Goal: Task Accomplishment & Management: Manage account settings

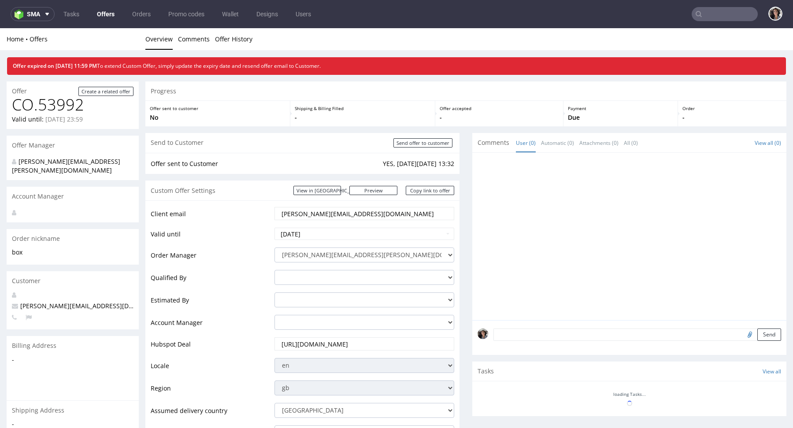
click at [722, 19] on input "text" at bounding box center [725, 14] width 66 height 14
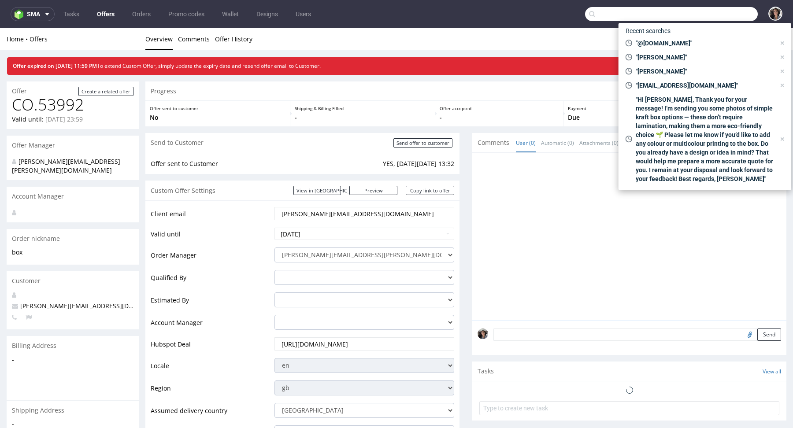
paste input "israel@the-are.com"
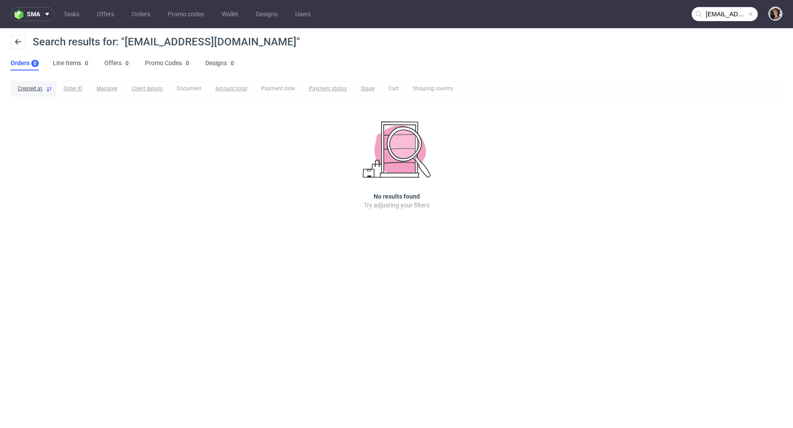
click at [720, 7] on input "israel@the-are.com" at bounding box center [725, 14] width 66 height 14
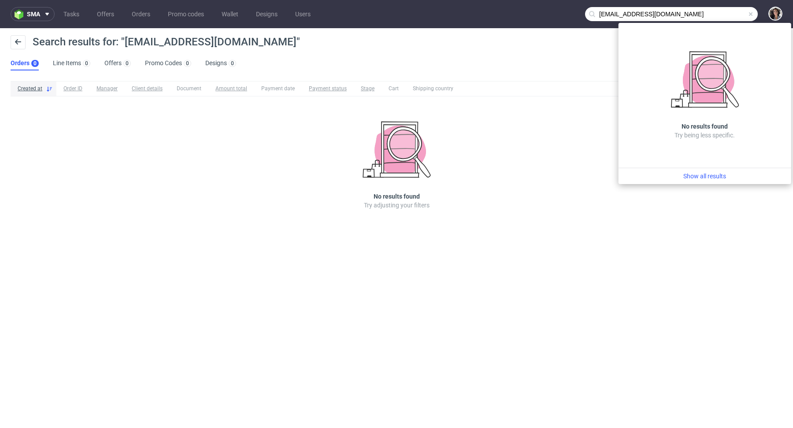
drag, startPoint x: 615, startPoint y: 12, endPoint x: 578, endPoint y: 12, distance: 37.5
click at [578, 12] on nav "sma Tasks Offers Orders Promo codes Wallet Designs Users israel@the-are.com" at bounding box center [396, 14] width 793 height 28
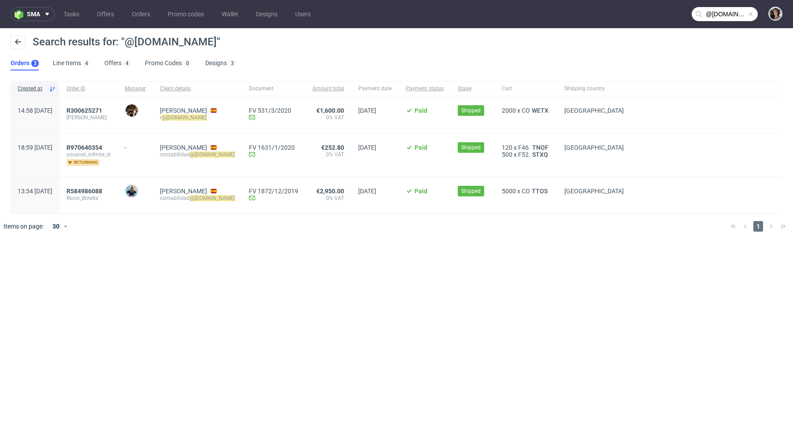
click at [730, 19] on input "@the-are.com" at bounding box center [725, 14] width 66 height 14
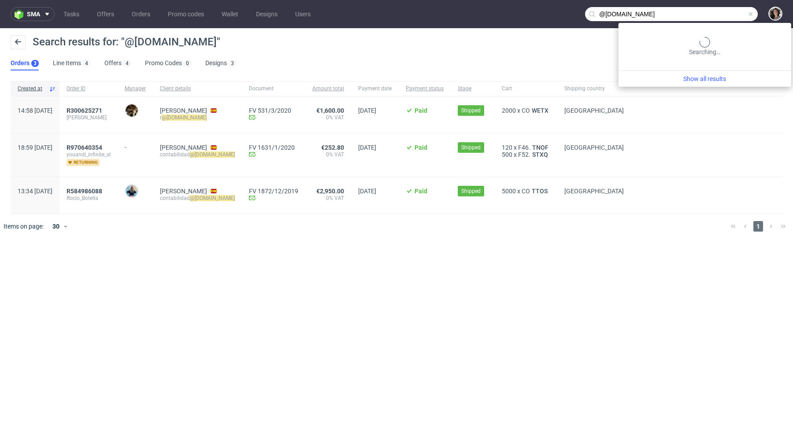
click at [730, 19] on input "@the-are.com" at bounding box center [671, 14] width 173 height 14
paste input "rociobotell@gmail"
type input "rociobotell@gmail.com"
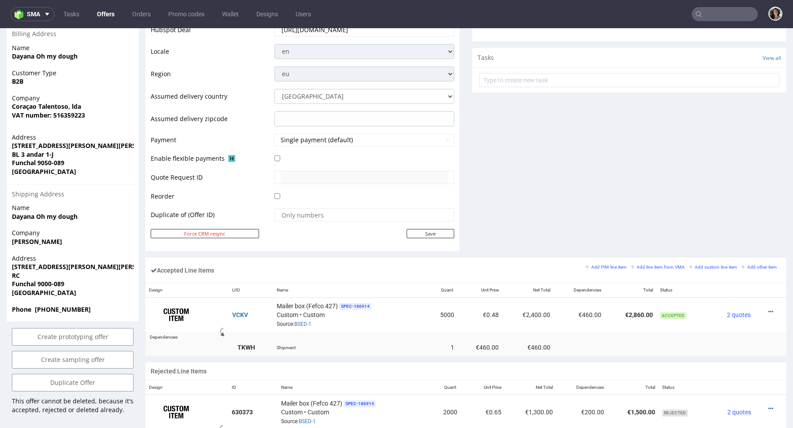
scroll to position [452, 0]
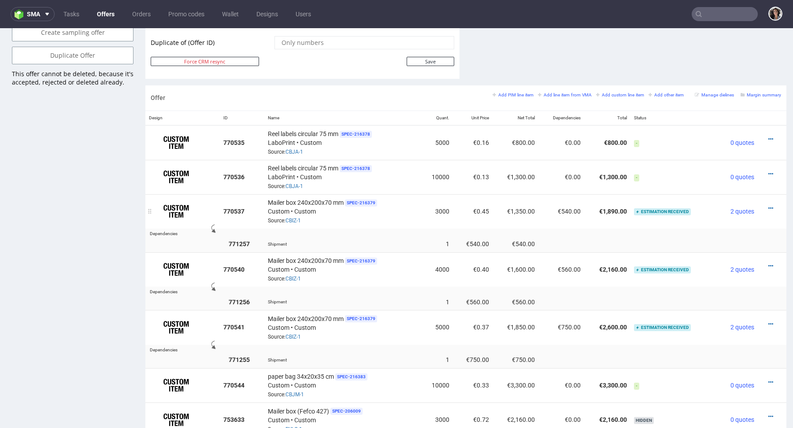
scroll to position [543, 0]
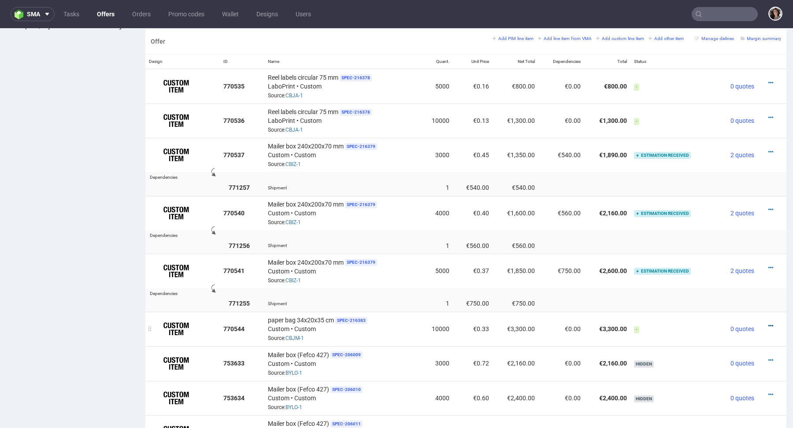
click at [769, 324] on icon at bounding box center [771, 326] width 5 height 6
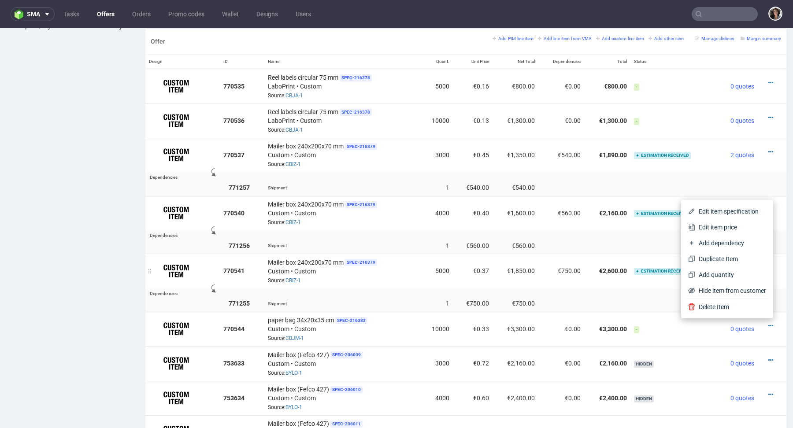
click at [399, 284] on td "Mailer box 240x200x70 mm SPEC- 216379 Custom • Custom Source: CBIZ-1" at bounding box center [342, 271] width 156 height 34
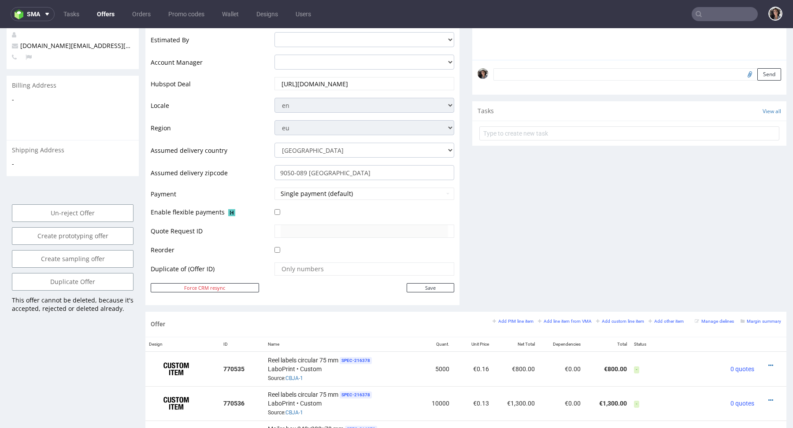
scroll to position [0, 0]
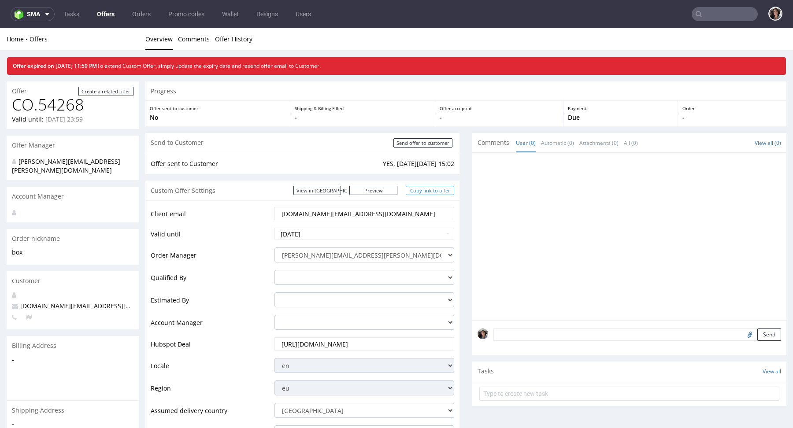
click at [427, 190] on link "Copy link to offer" at bounding box center [430, 190] width 48 height 9
click at [320, 235] on input "2025-09-17" at bounding box center [365, 234] width 180 height 12
click at [282, 209] on td "28" at bounding box center [281, 207] width 13 height 13
type input "2025-09-28"
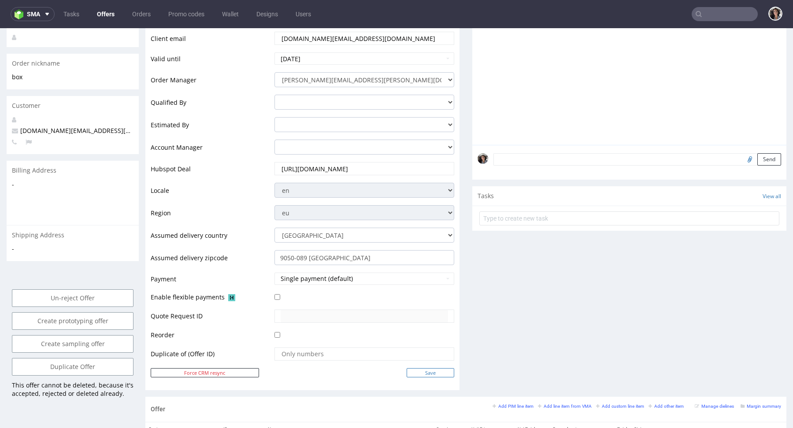
click at [431, 372] on input "Save" at bounding box center [431, 372] width 48 height 9
type input "In progress..."
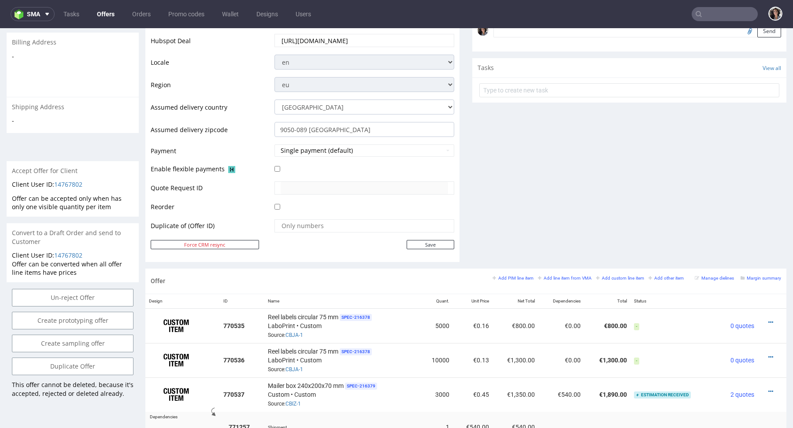
scroll to position [480, 0]
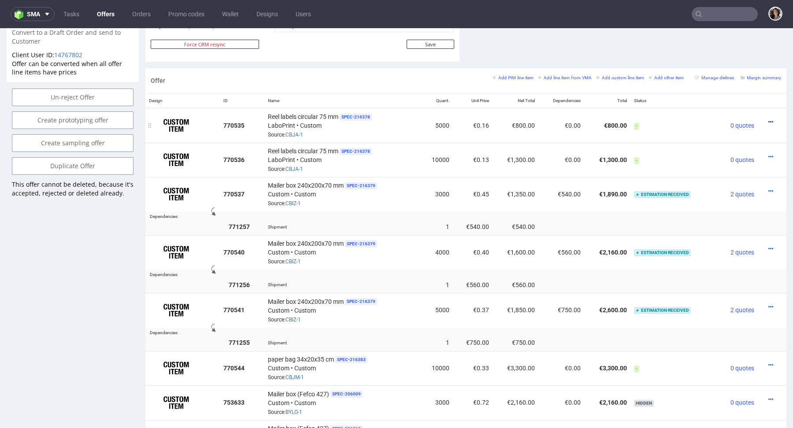
click at [769, 119] on icon at bounding box center [771, 122] width 5 height 6
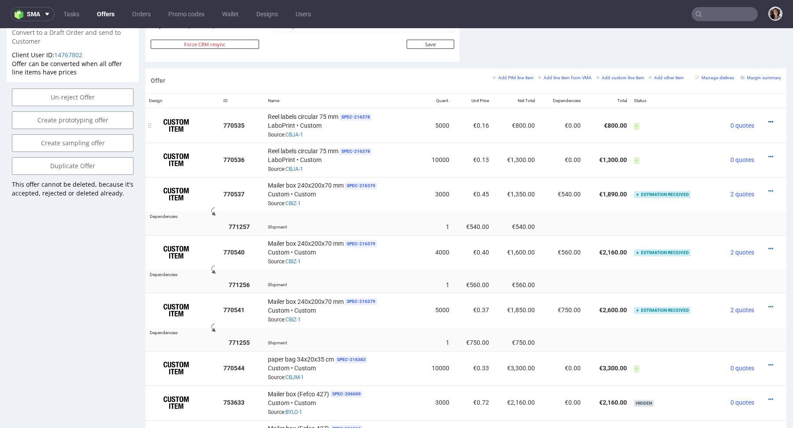
click at [769, 119] on icon at bounding box center [771, 122] width 5 height 6
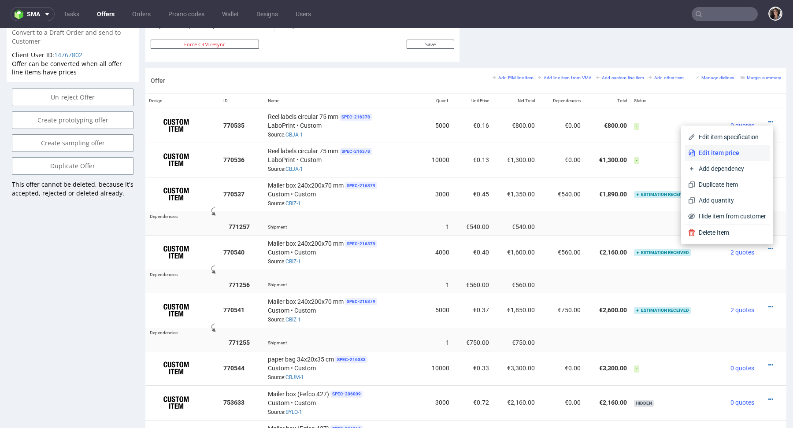
click at [720, 153] on span "Edit item price" at bounding box center [731, 153] width 71 height 9
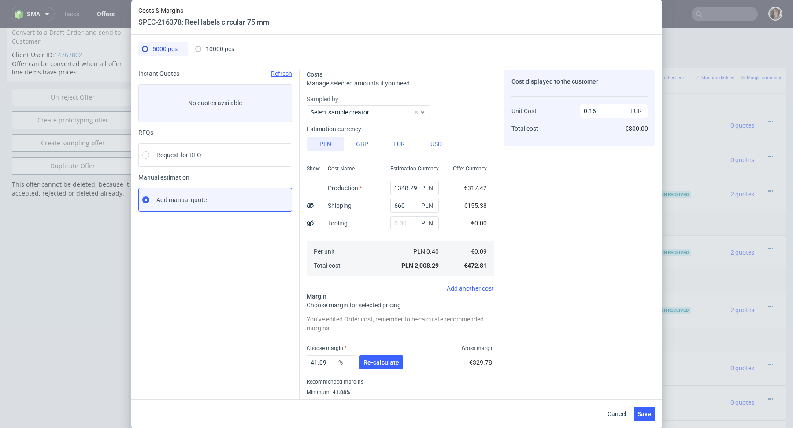
scroll to position [3, 0]
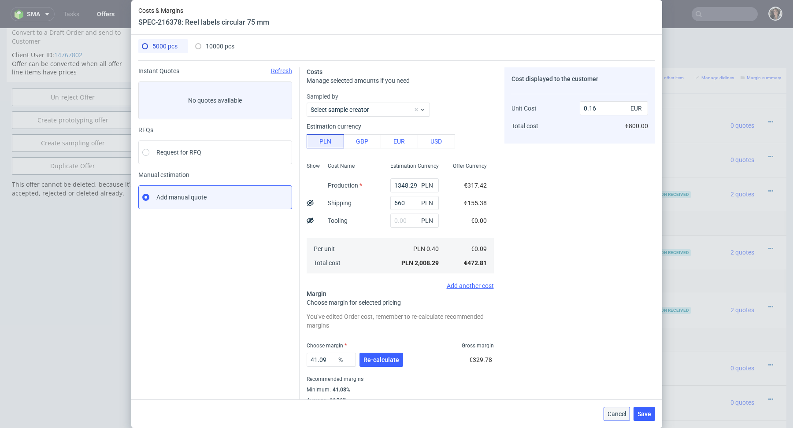
click at [616, 417] on span "Cancel" at bounding box center [617, 414] width 19 height 6
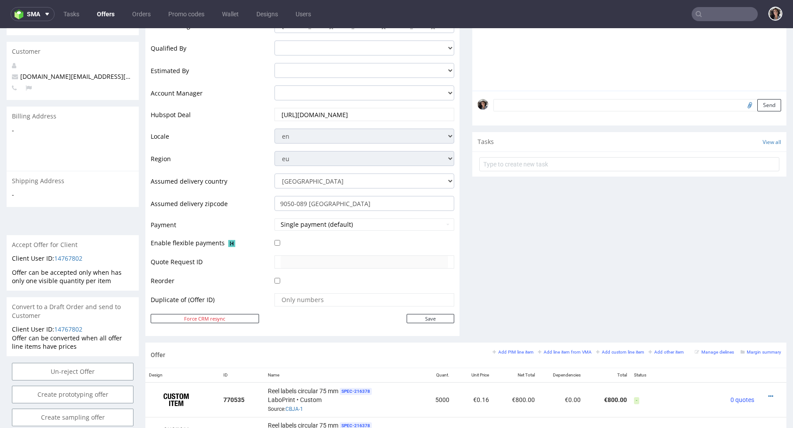
scroll to position [0, 0]
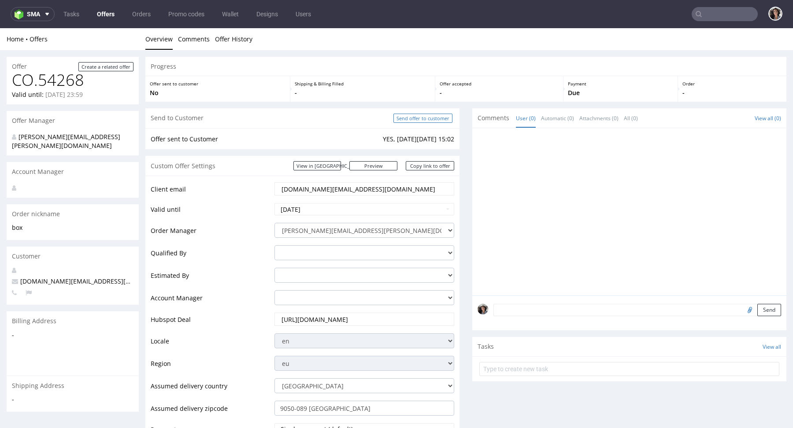
click at [417, 118] on input "Send offer to customer" at bounding box center [423, 118] width 59 height 9
type input "In progress..."
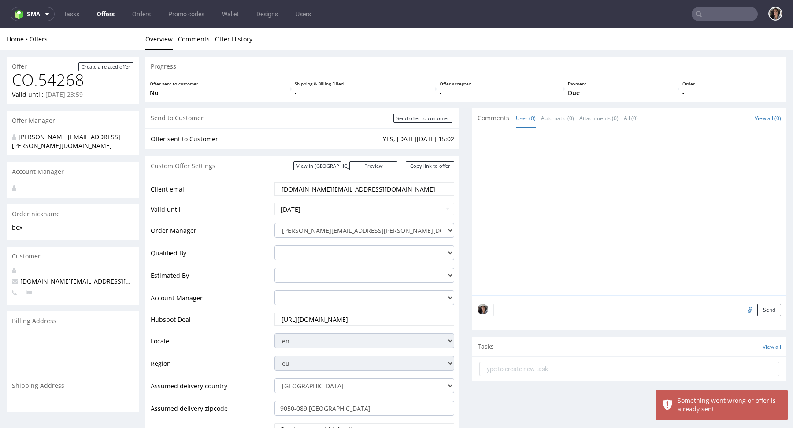
scroll to position [301, 0]
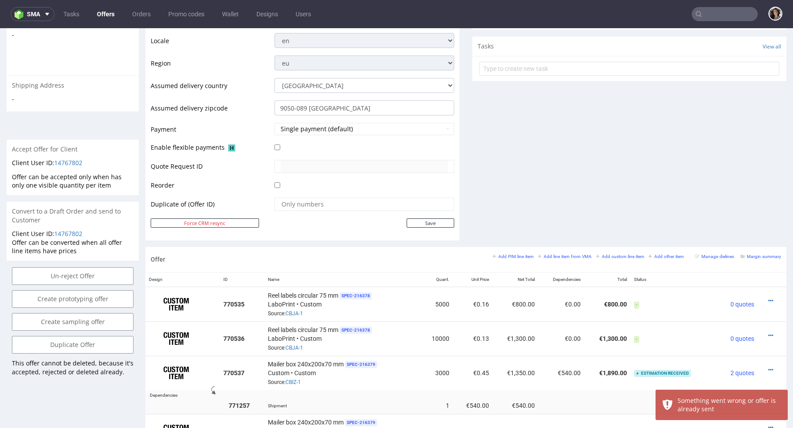
click at [75, 255] on div "Offer Create a related offer CO.54268 Valid until: September 28, 2025 23:59 Off…" at bounding box center [73, 321] width 132 height 1131
click at [75, 268] on input "Un-reject Offer" at bounding box center [73, 277] width 122 height 18
click at [60, 241] on link "Yes" at bounding box center [59, 243] width 25 height 13
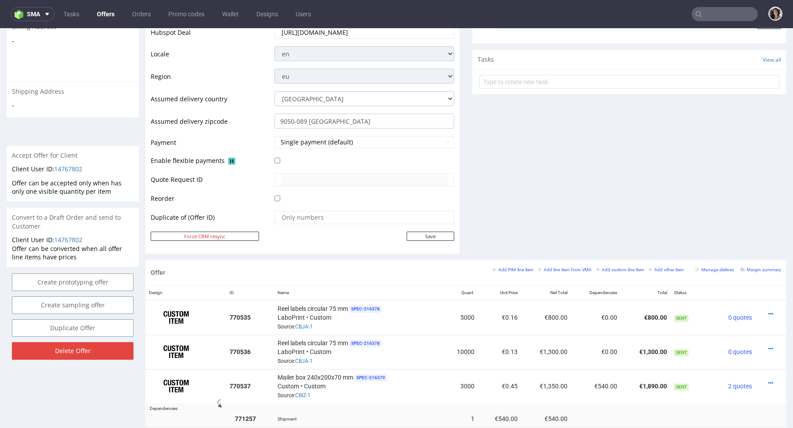
scroll to position [0, 0]
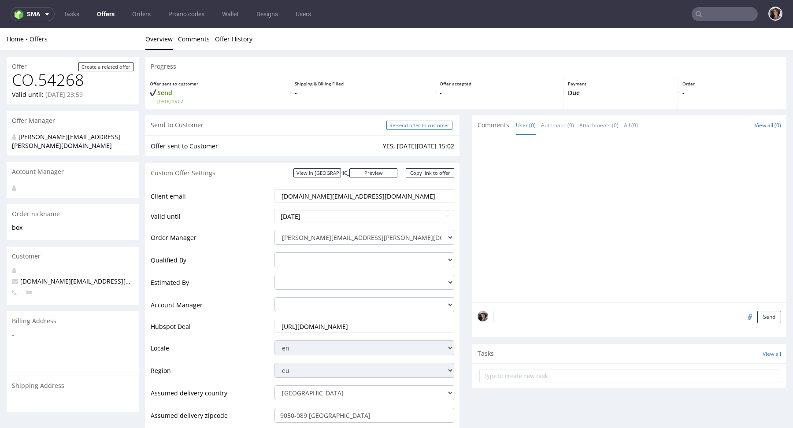
click at [402, 124] on input "Re-send offer to customer" at bounding box center [420, 125] width 66 height 9
type input "In progress..."
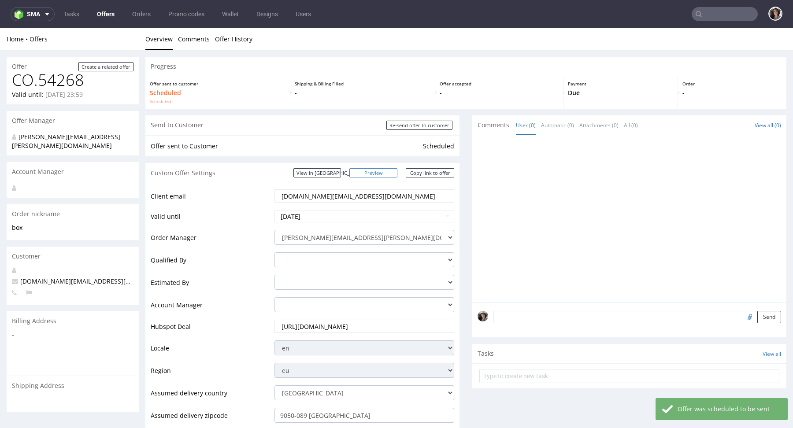
click at [378, 171] on link "Preview" at bounding box center [374, 172] width 48 height 9
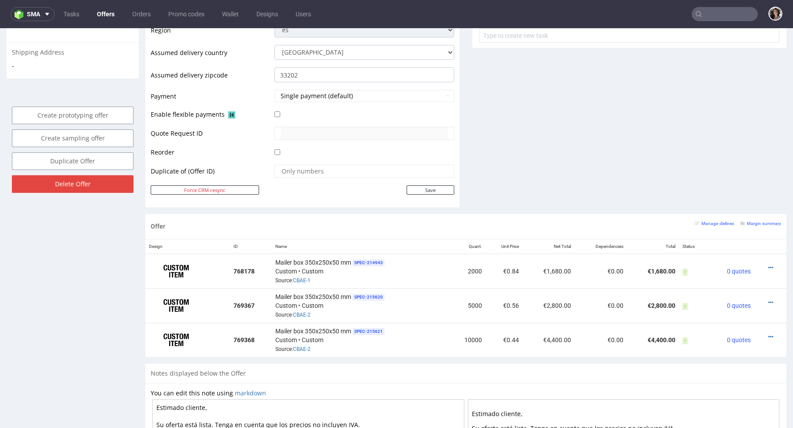
scroll to position [108, 0]
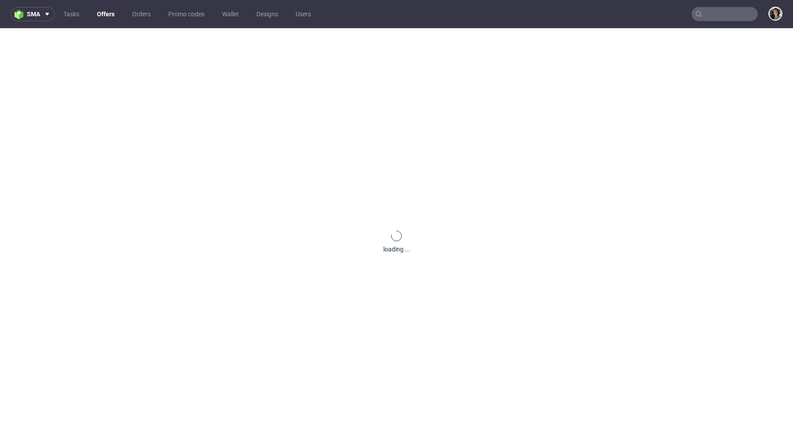
click at [711, 11] on input "text" at bounding box center [725, 14] width 66 height 14
paste input "[PERSON_NAME][EMAIL_ADDRESS][DOMAIN_NAME]"
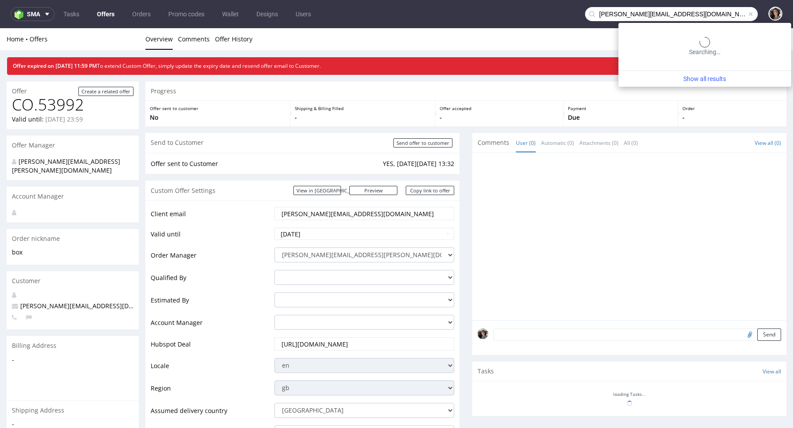
type input "[PERSON_NAME][EMAIL_ADDRESS][DOMAIN_NAME]"
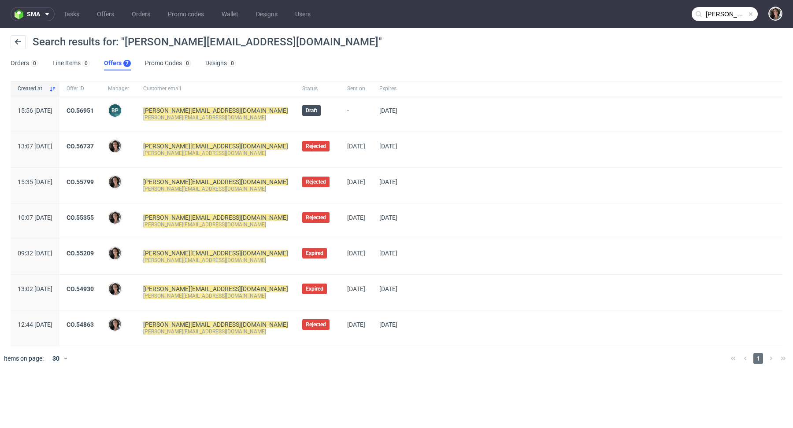
click at [238, 118] on div "[PERSON_NAME][EMAIL_ADDRESS][DOMAIN_NAME]" at bounding box center [215, 117] width 145 height 7
drag, startPoint x: 232, startPoint y: 116, endPoint x: 170, endPoint y: 117, distance: 62.2
click at [170, 117] on div "[PERSON_NAME][EMAIL_ADDRESS][DOMAIN_NAME]" at bounding box center [215, 117] width 145 height 7
copy mark "[PERSON_NAME][EMAIL_ADDRESS][DOMAIN_NAME]"
click at [94, 108] on link "CO.56951" at bounding box center [80, 110] width 27 height 7
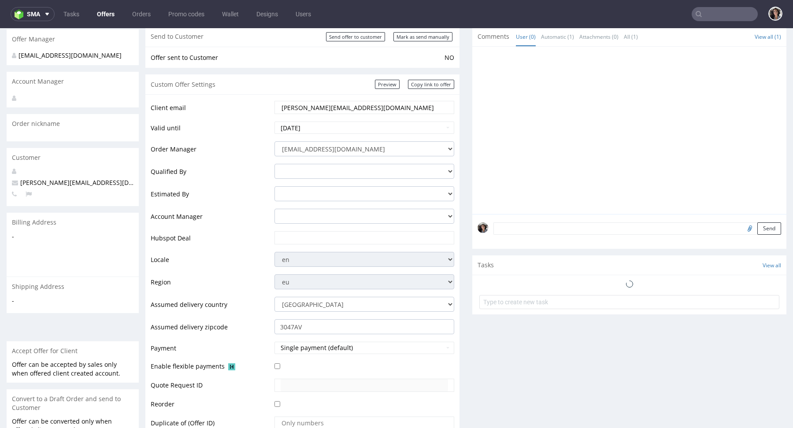
scroll to position [128, 0]
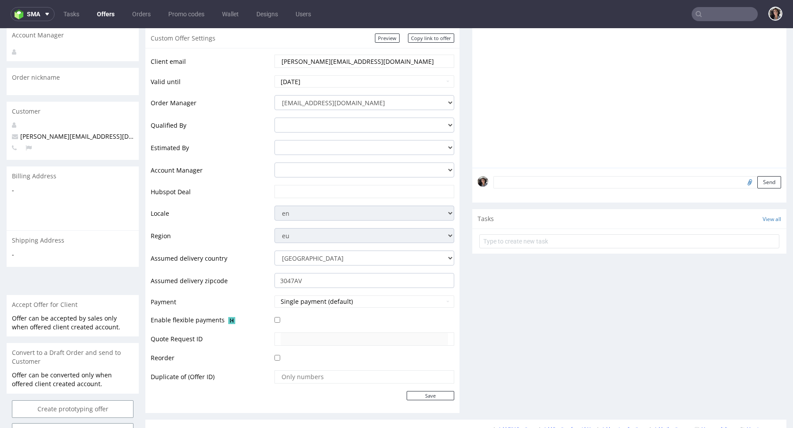
click at [292, 192] on input "text" at bounding box center [364, 192] width 167 height 12
paste input "[URL][DOMAIN_NAME]"
type input "[URL][DOMAIN_NAME]"
click at [330, 119] on select "[PERSON_NAME][EMAIL_ADDRESS][DOMAIN_NAME] [PERSON_NAME][DOMAIN_NAME][EMAIL_ADDR…" at bounding box center [365, 125] width 180 height 15
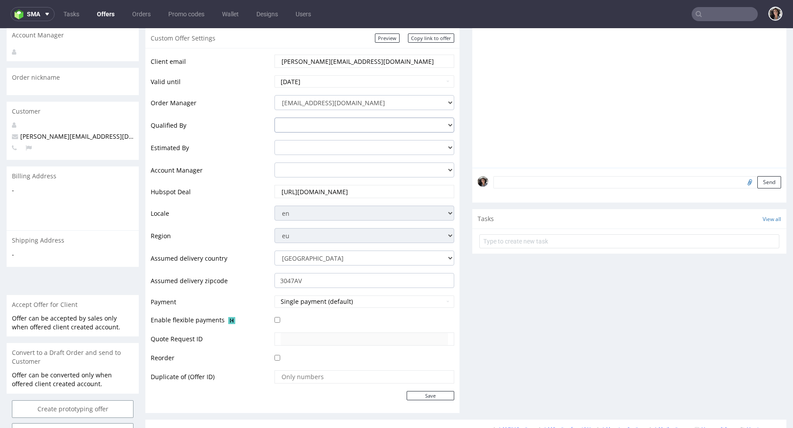
scroll to position [0, 0]
click at [322, 102] on select "[EMAIL_ADDRESS][DOMAIN_NAME] [PERSON_NAME][DOMAIN_NAME][EMAIL_ADDRESS][PERSON_N…" at bounding box center [365, 102] width 180 height 15
select select "20352801"
click at [434, 391] on input "Save" at bounding box center [431, 395] width 48 height 9
type input "In progress..."
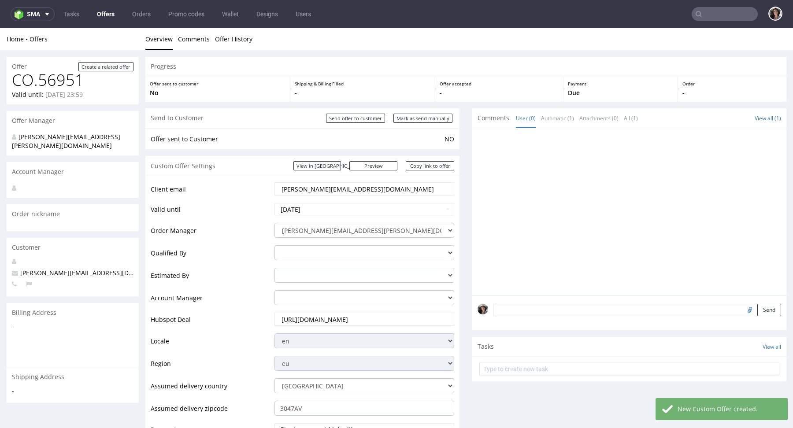
scroll to position [217, 0]
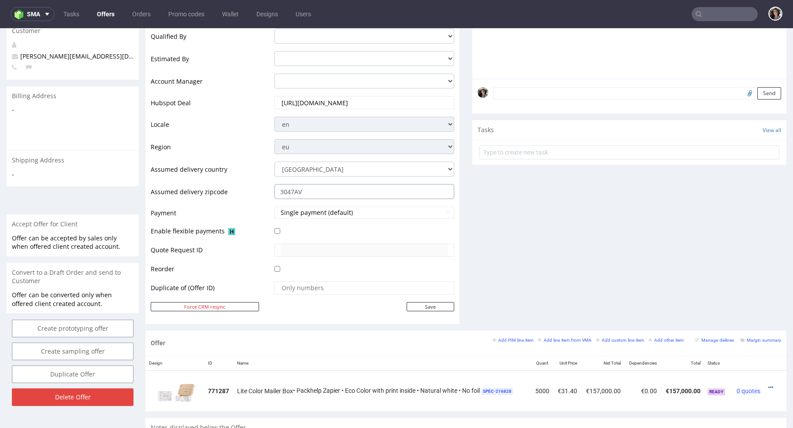
click at [307, 184] on input "3047AV" at bounding box center [365, 191] width 180 height 15
click at [307, 189] on input "3047AV" at bounding box center [365, 191] width 180 height 15
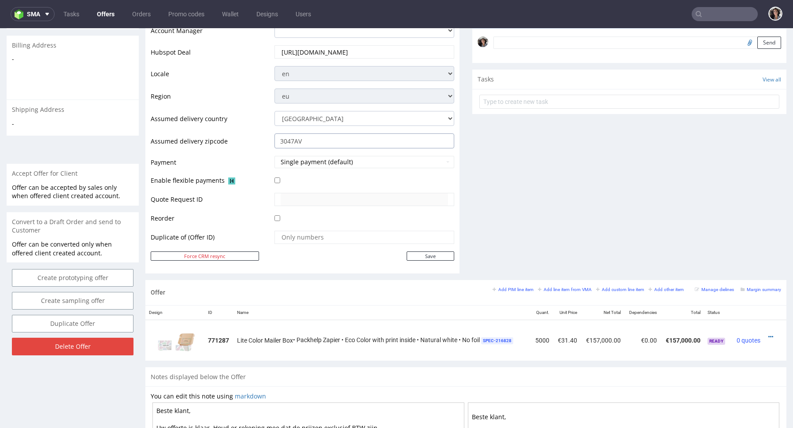
scroll to position [339, 0]
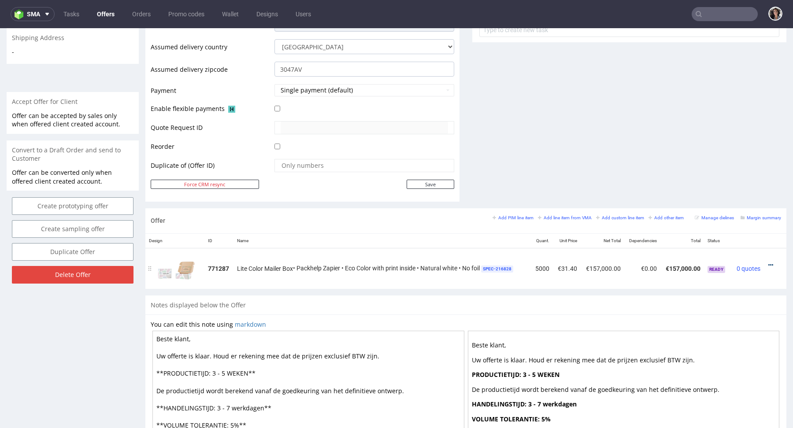
click at [769, 262] on icon at bounding box center [771, 265] width 5 height 6
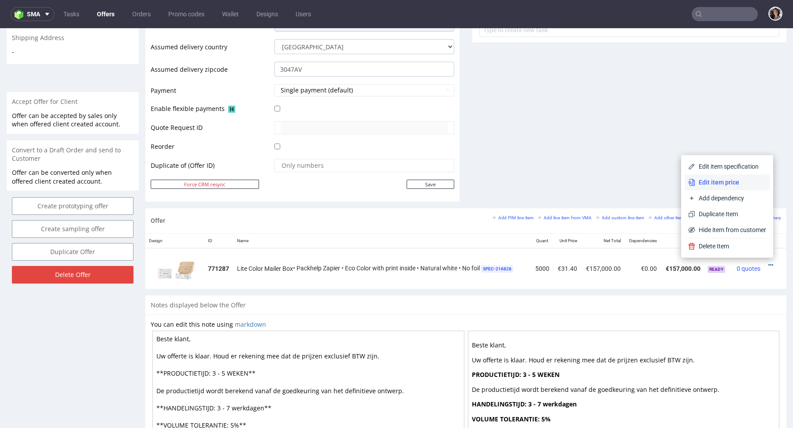
click at [725, 180] on span "Edit item price" at bounding box center [731, 182] width 71 height 9
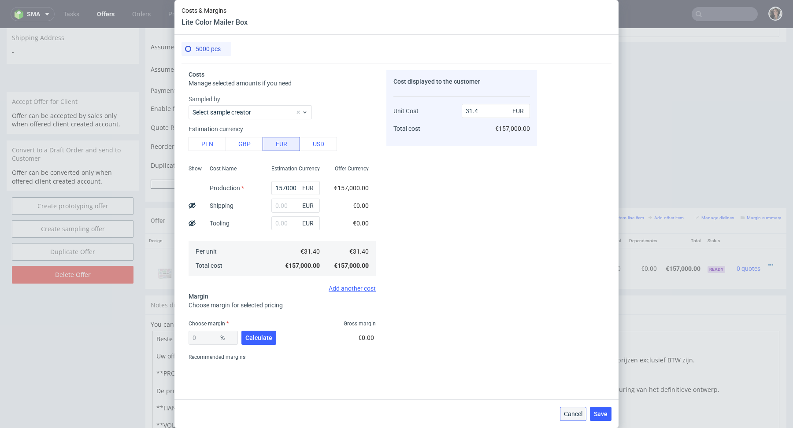
click at [573, 417] on span "Cancel" at bounding box center [573, 414] width 19 height 6
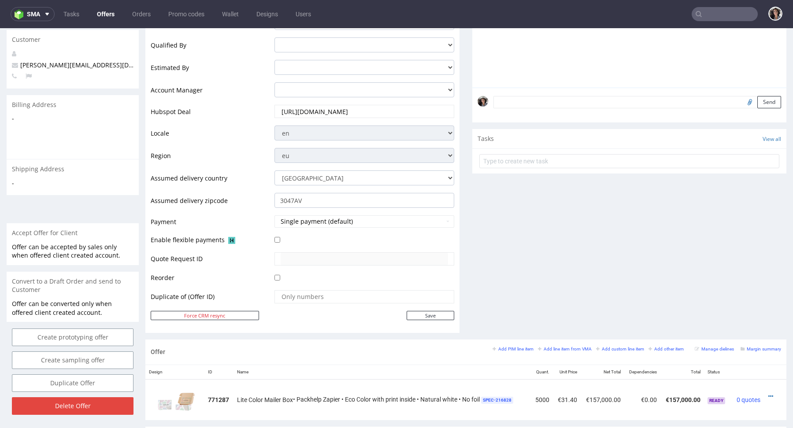
scroll to position [327, 0]
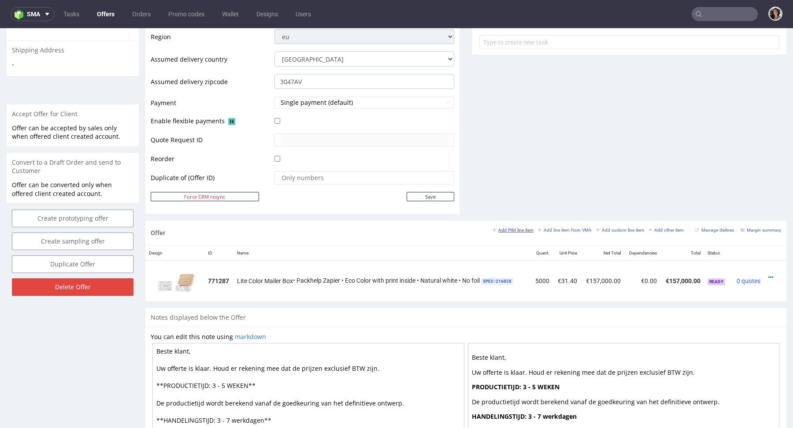
click at [519, 230] on small "Add PIM line item" at bounding box center [513, 230] width 41 height 5
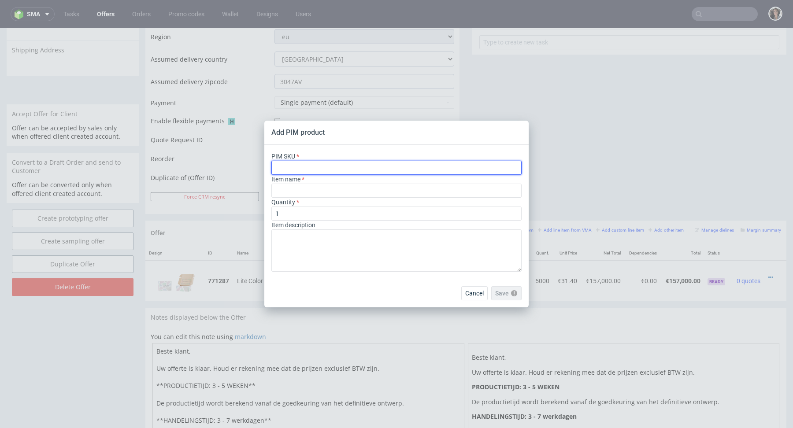
click at [335, 170] on input "text" at bounding box center [397, 168] width 250 height 14
paste input "box--mailer-box--62--cardboard-natural-white-one-side--print-eco-color-with-pri…"
type input "box--mailer-box--62--cardboard-natural-white-one-side--print-eco-color-with-pri…"
type input "Versandschachtel"
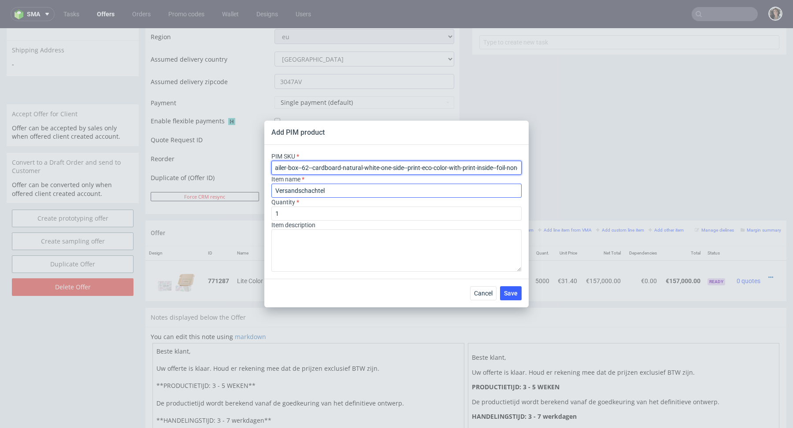
type input "box--mailer-box--62--cardboard-natural-white-one-side--print-eco-color-with-pri…"
click at [324, 191] on input "Versandschachtel" at bounding box center [397, 191] width 250 height 14
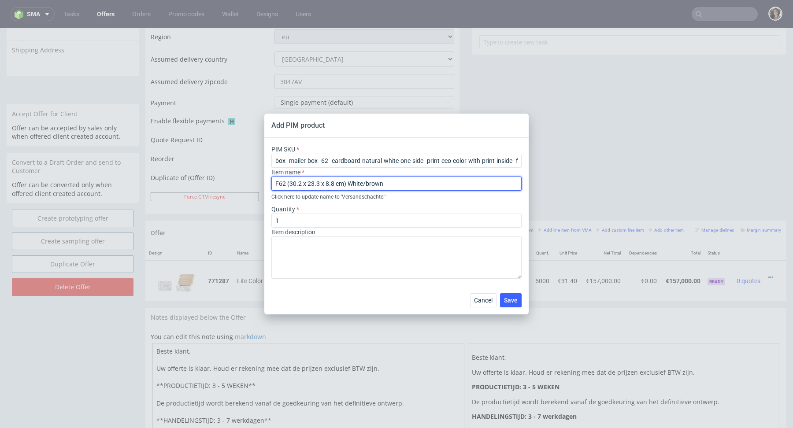
type input "F62 (30.2 x 23.3 x 8.8 cm) White/brown"
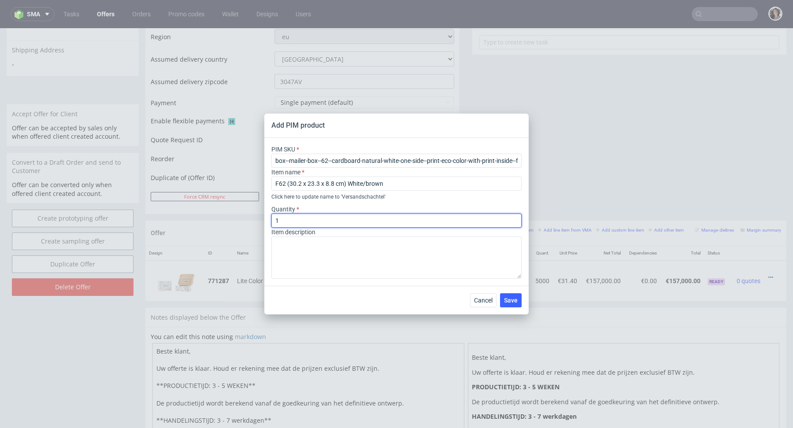
drag, startPoint x: 313, startPoint y: 222, endPoint x: 241, endPoint y: 223, distance: 72.3
click at [242, 223] on div "Add PIM product PIM SKU box--mailer-box--62--cardboard-natural-white-one-side--…" at bounding box center [396, 214] width 793 height 428
type input "5000"
click at [357, 209] on div "Quantity 5000" at bounding box center [397, 216] width 250 height 23
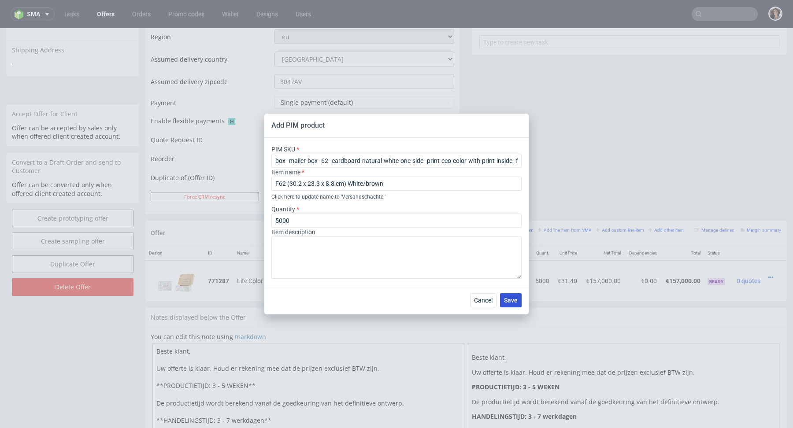
click at [513, 303] on span "Save" at bounding box center [511, 301] width 14 height 6
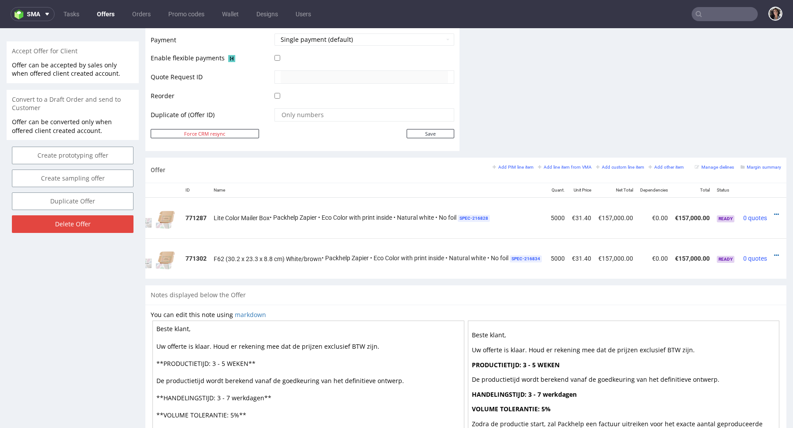
scroll to position [0, 36]
click at [769, 253] on icon at bounding box center [771, 256] width 5 height 6
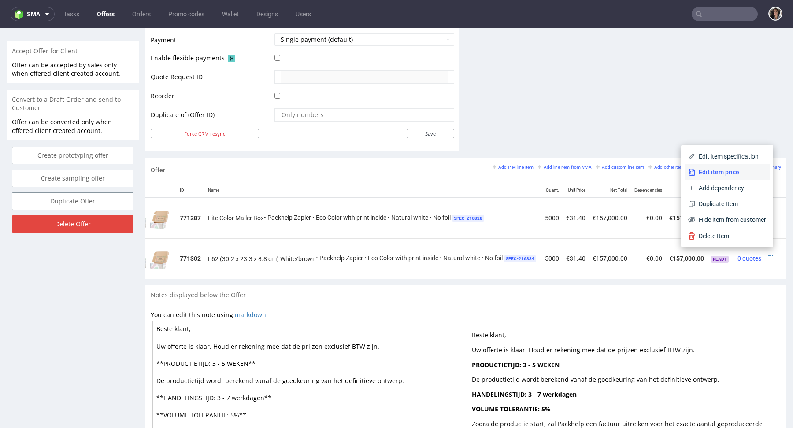
click at [717, 175] on span "Edit item price" at bounding box center [731, 172] width 71 height 9
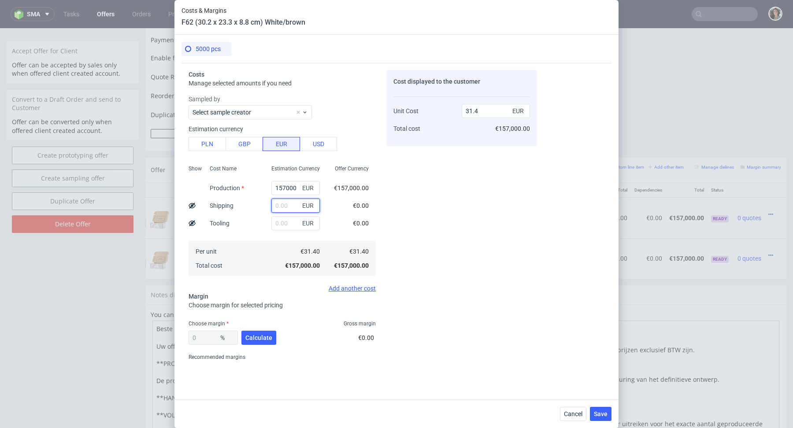
click at [283, 204] on input "text" at bounding box center [296, 206] width 48 height 14
click at [210, 139] on button "PLN" at bounding box center [207, 144] width 37 height 14
type input "7.36"
click at [281, 205] on input "text" at bounding box center [296, 206] width 48 height 14
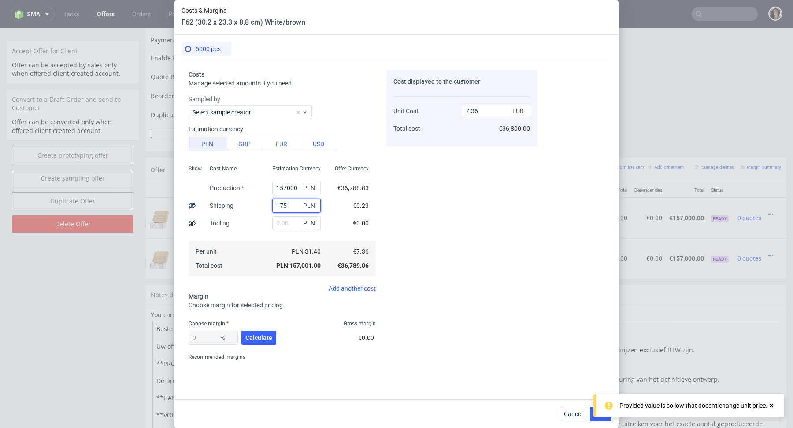
type input "1750"
type input "7.44"
type input "1750"
click at [281, 186] on input "157000" at bounding box center [296, 188] width 48 height 14
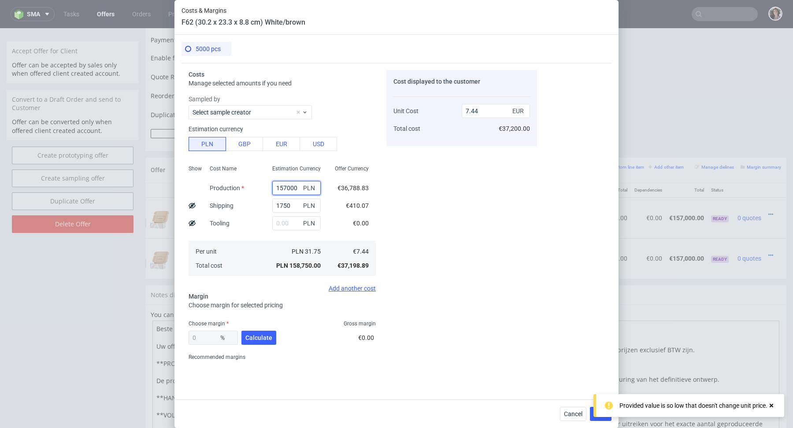
click at [281, 186] on input "157000" at bounding box center [296, 188] width 48 height 14
type input "0.08"
type input "15050"
type input "0.79"
type input "15050"
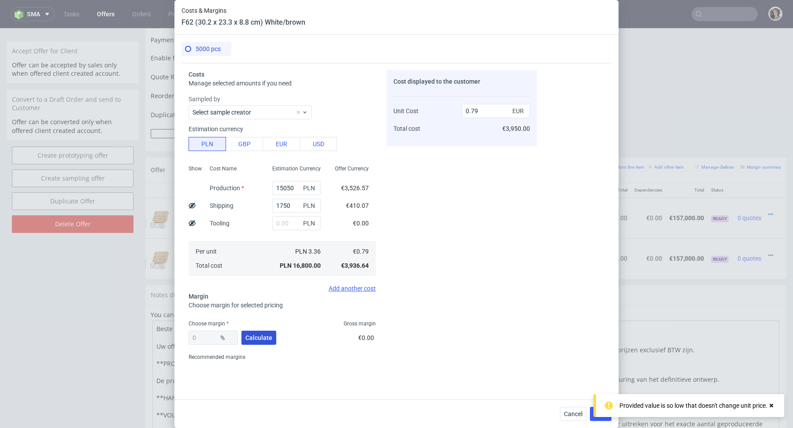
click at [260, 336] on span "Calculate" at bounding box center [259, 338] width 27 height 6
type input "30.22"
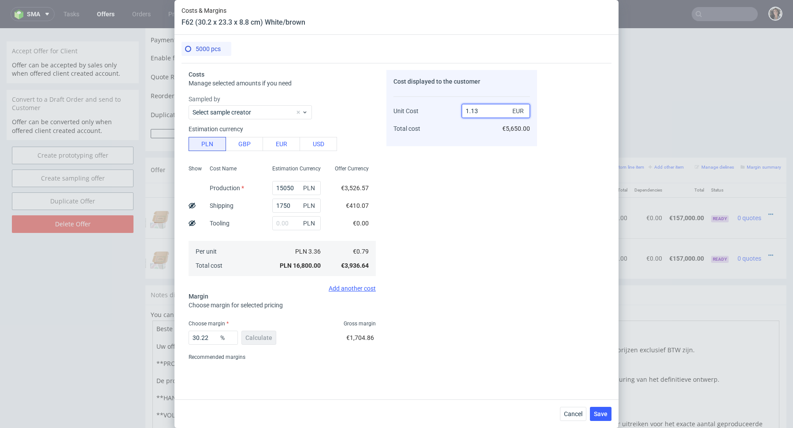
click at [484, 114] on input "1.13" at bounding box center [496, 111] width 68 height 14
click at [483, 112] on input "1.13" at bounding box center [496, 111] width 68 height 14
type input "1.18"
type input "33.05084745762712"
type input "1.17"
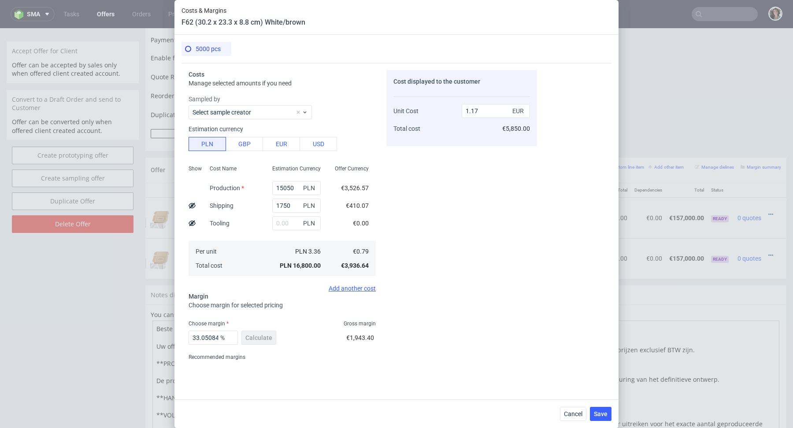
click at [421, 191] on div "Cost displayed to the customer Unit Cost Total cost 1.17 EUR €5,850.00" at bounding box center [462, 217] width 151 height 294
drag, startPoint x: 201, startPoint y: 338, endPoint x: 269, endPoint y: 342, distance: 68.0
click at [269, 342] on div "33.05084745762712 % Calculate" at bounding box center [233, 339] width 89 height 25
type input "33.5"
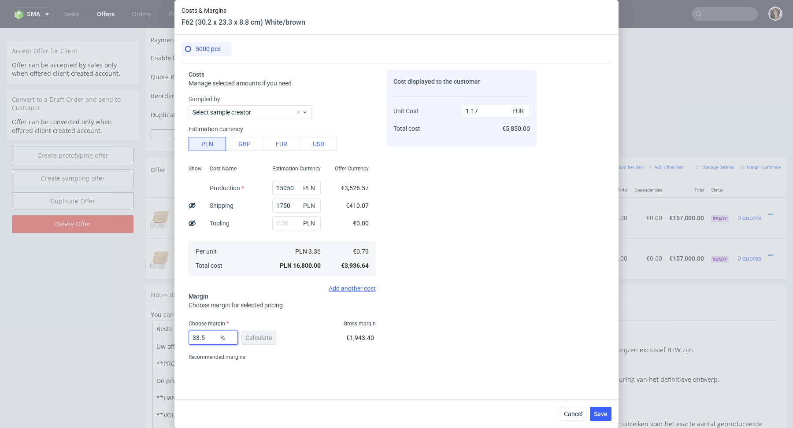
scroll to position [0, 0]
type input "1.18"
type input "33.9"
type input "1.19"
type input "33.6"
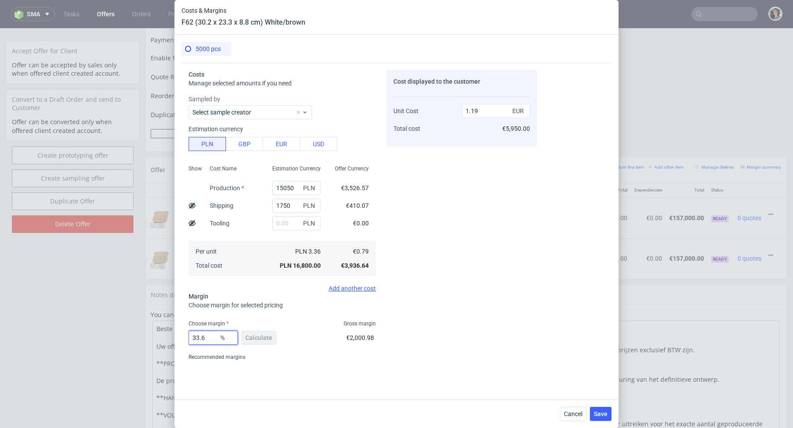
type input "1.18"
type input "33.69"
type input "1.19"
type input "33.69"
drag, startPoint x: 469, startPoint y: 111, endPoint x: 488, endPoint y: 113, distance: 18.2
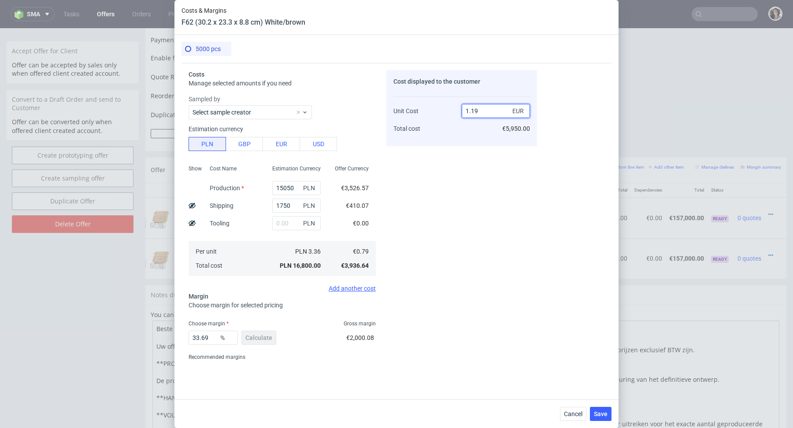
click at [488, 113] on input "1.19" at bounding box center [496, 111] width 68 height 14
type input "145"
type input "99.45517241379311"
type input "144."
type input "99.45138888888889"
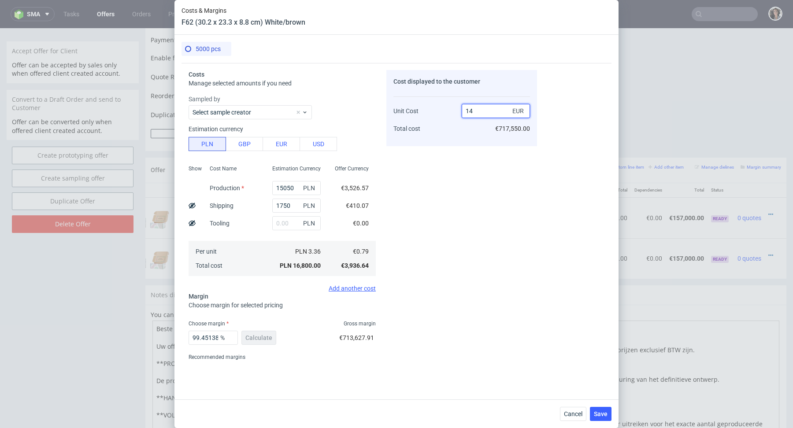
type input "1"
type input "21"
type input "0"
type input "0.79"
type input "-Infinity"
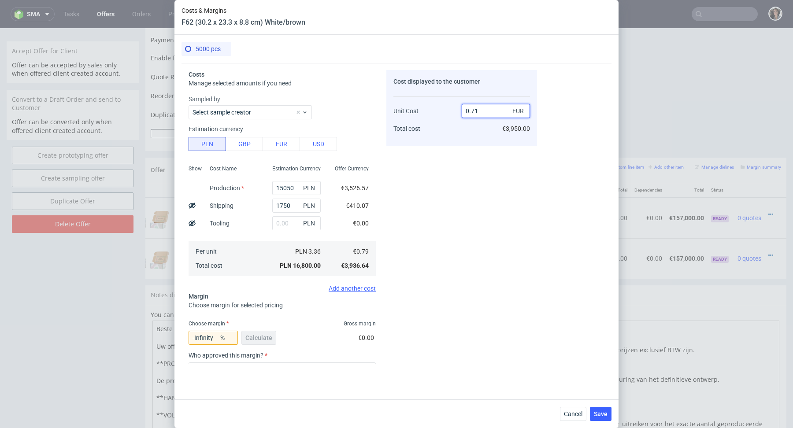
type input "0.71."
type input "NaN"
type input "0"
type input "-Infinity"
type input "1.45"
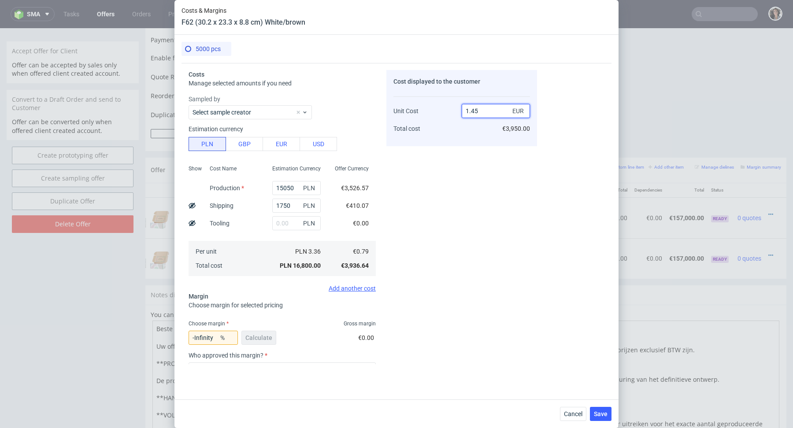
type input "45.51724137931035"
click at [478, 107] on input "1.44" at bounding box center [496, 111] width 68 height 14
click at [481, 114] on input "1.44" at bounding box center [496, 111] width 68 height 14
type input "1.46"
type input "45.89041095890411"
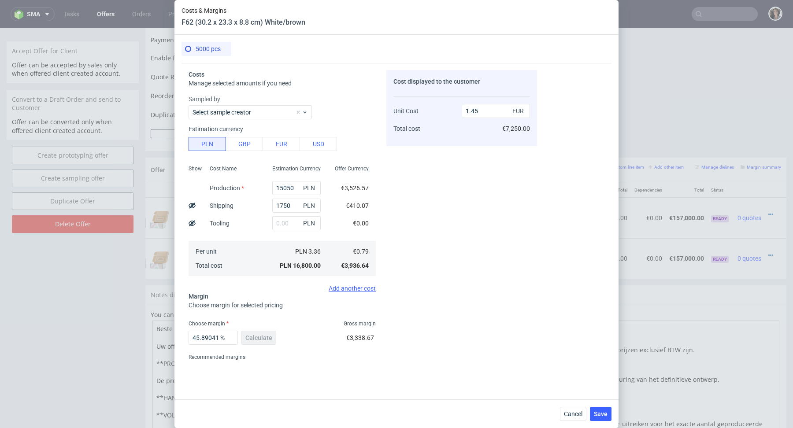
click at [461, 154] on div "Cost displayed to the customer Unit Cost Total cost 1.45 EUR €7,250.00" at bounding box center [462, 217] width 151 height 294
drag, startPoint x: 475, startPoint y: 111, endPoint x: 486, endPoint y: 111, distance: 10.6
click at [486, 111] on input "1.45" at bounding box center [496, 111] width 68 height 14
type input "1.39"
type input "43.165467625899275"
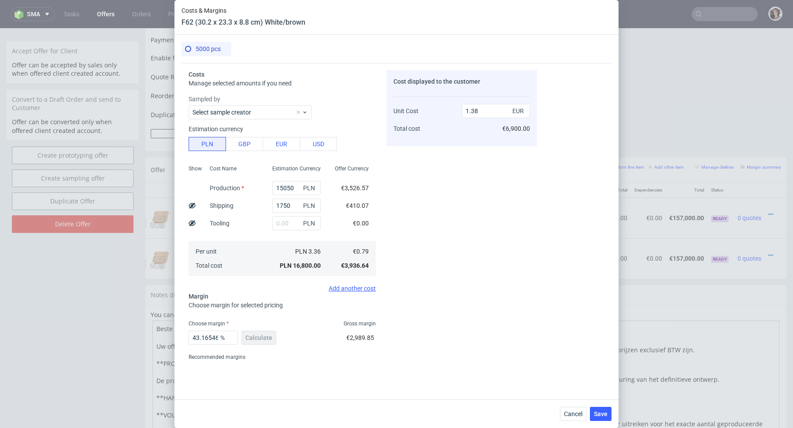
click at [438, 195] on div "Cost displayed to the customer Unit Cost Total cost 1.38 EUR €6,900.00" at bounding box center [462, 217] width 151 height 294
click at [485, 111] on input "1.38" at bounding box center [496, 111] width 68 height 14
type input "1.38"
type input "42.75362318840579"
type input "1.4"
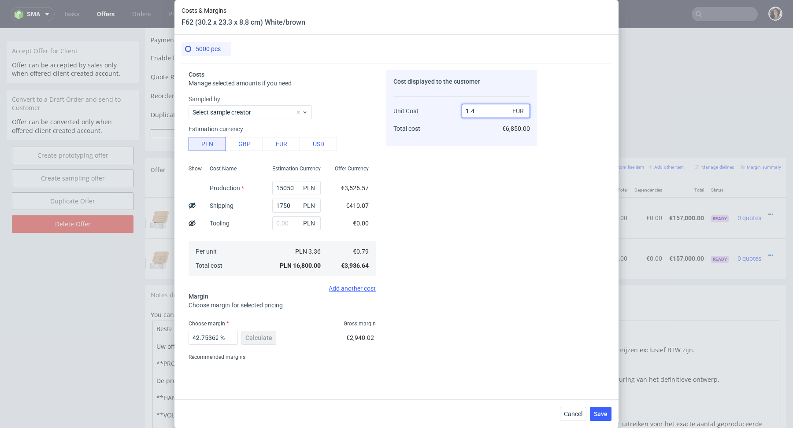
type input "43.57142857142857"
type input "1.39"
click at [453, 171] on div "Cost displayed to the customer Unit Cost Total cost 1.39 EUR €6,950.00" at bounding box center [462, 217] width 151 height 294
click at [601, 412] on span "Save" at bounding box center [601, 414] width 14 height 6
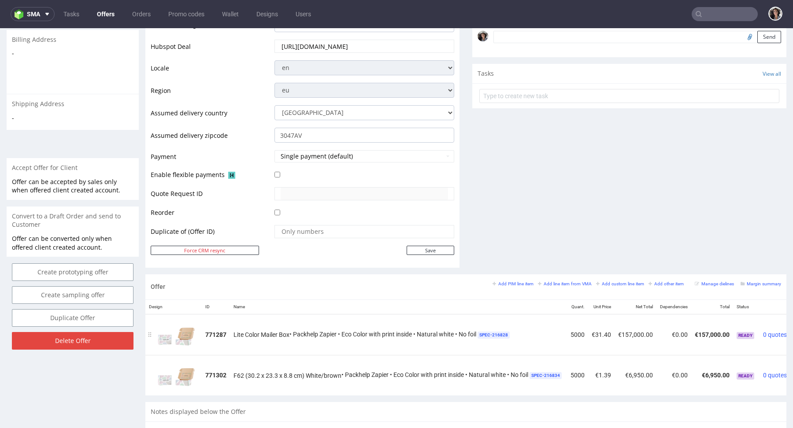
scroll to position [0, 36]
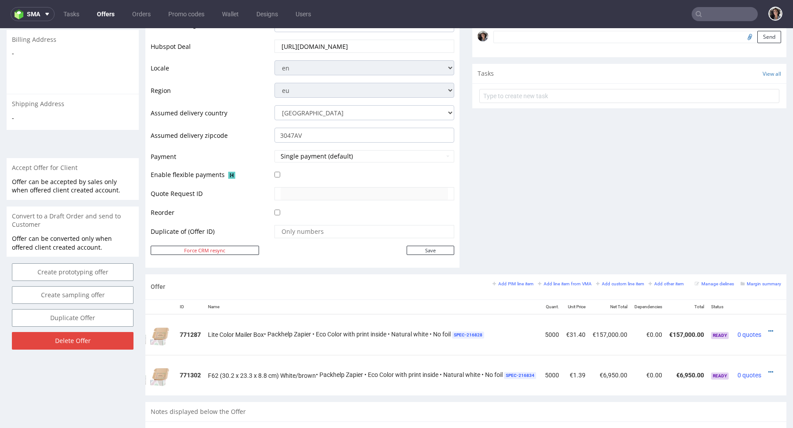
click at [769, 328] on div at bounding box center [773, 331] width 9 height 9
click at [769, 328] on icon at bounding box center [771, 331] width 5 height 6
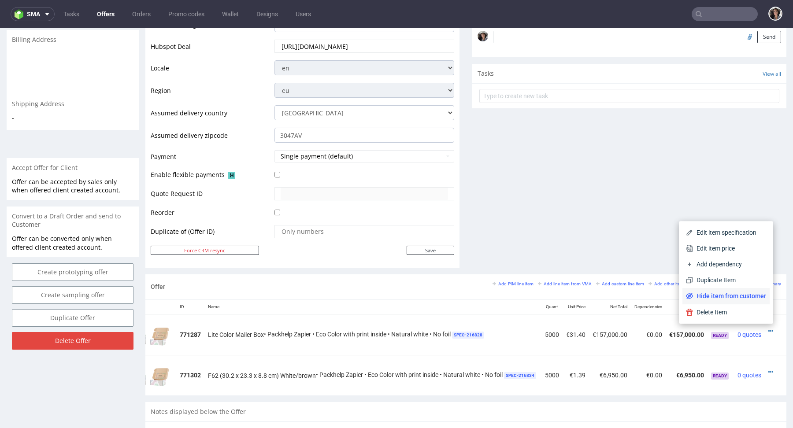
click at [733, 296] on span "Hide item from customer" at bounding box center [729, 296] width 73 height 9
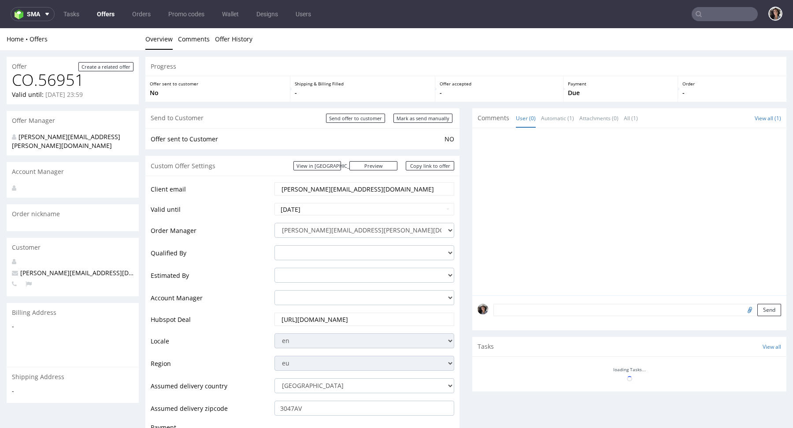
scroll to position [267, 0]
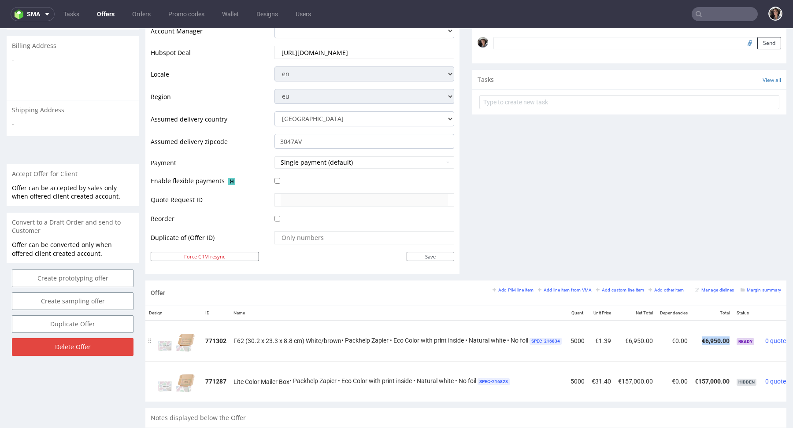
drag, startPoint x: 731, startPoint y: 338, endPoint x: 701, endPoint y: 338, distance: 29.5
click at [701, 338] on td "€6,950.00" at bounding box center [713, 340] width 42 height 41
copy td "€6,950.00"
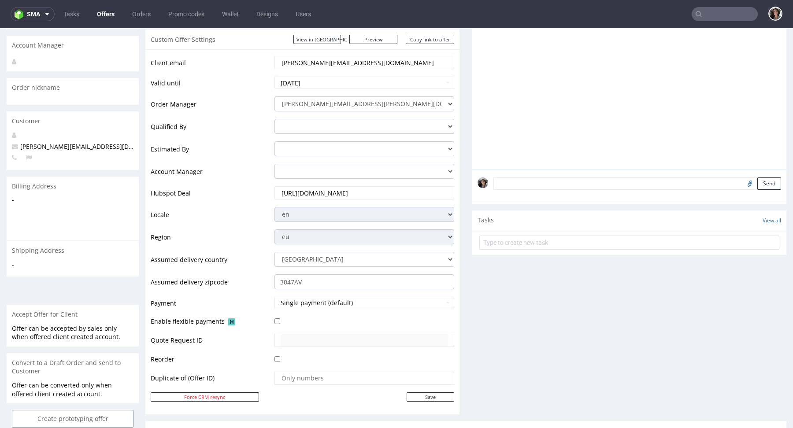
scroll to position [0, 0]
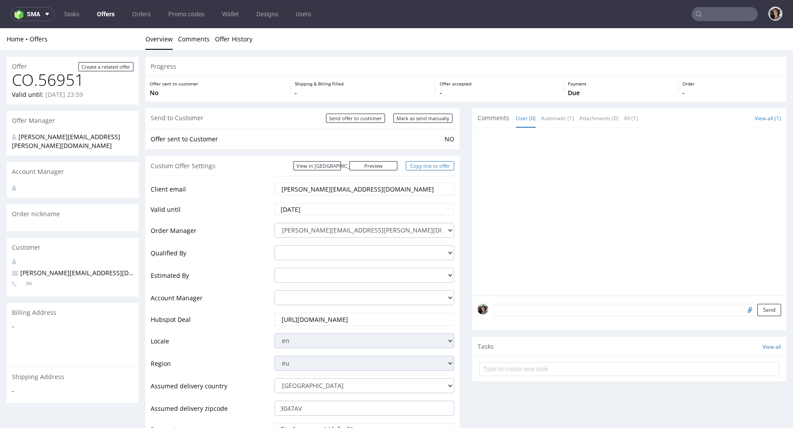
click at [436, 167] on link "Copy link to offer" at bounding box center [430, 165] width 48 height 9
copy td "€6,950.00"
click at [416, 116] on input "Mark as send manually" at bounding box center [423, 118] width 59 height 9
type input "In progress..."
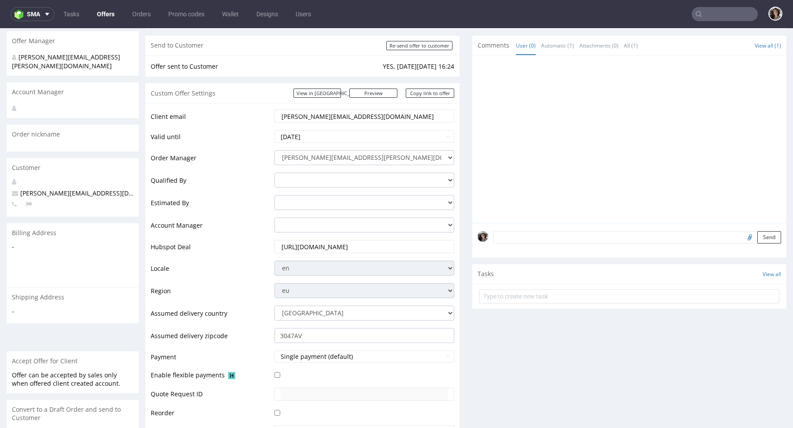
scroll to position [95, 0]
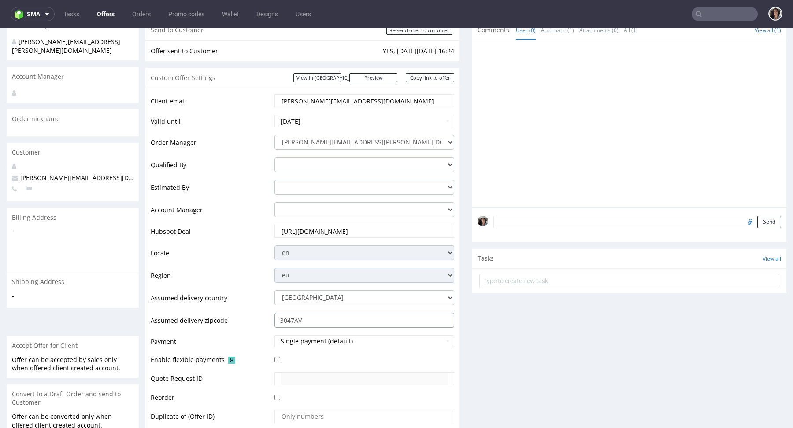
click at [310, 317] on input "3047AV" at bounding box center [365, 320] width 180 height 15
